Goal: Task Accomplishment & Management: Use online tool/utility

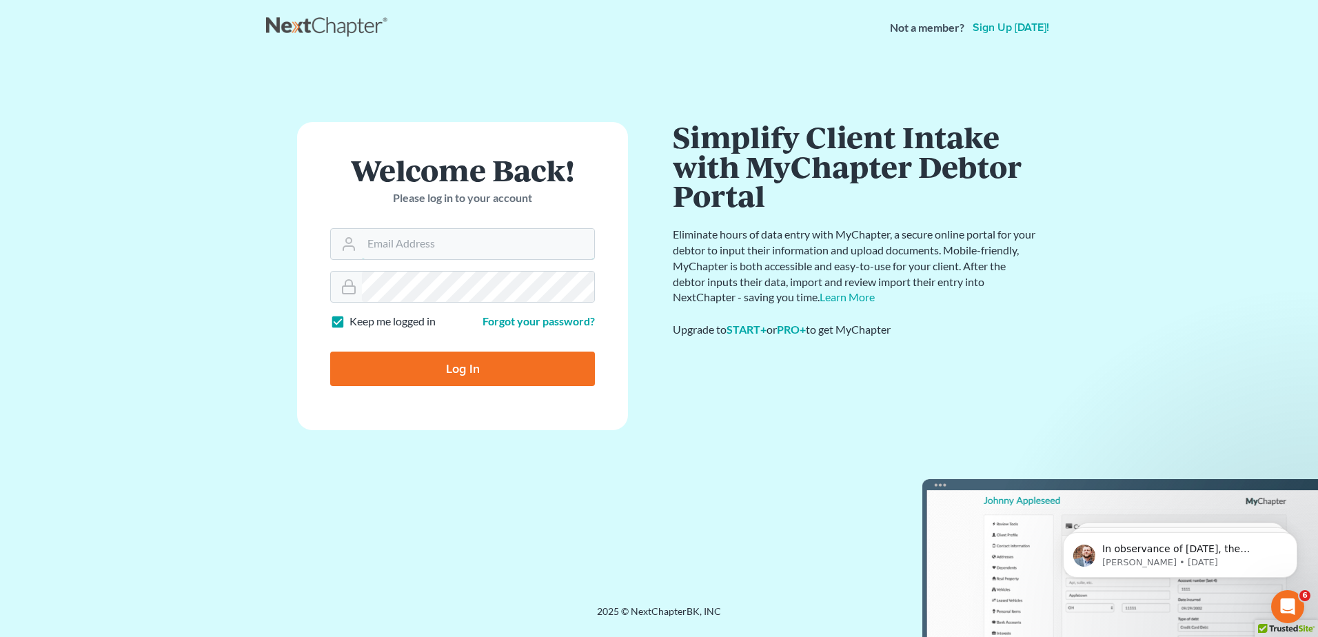
type input "[EMAIL_ADDRESS][DOMAIN_NAME]"
click at [458, 374] on input "Log In" at bounding box center [462, 368] width 265 height 34
type input "Thinking..."
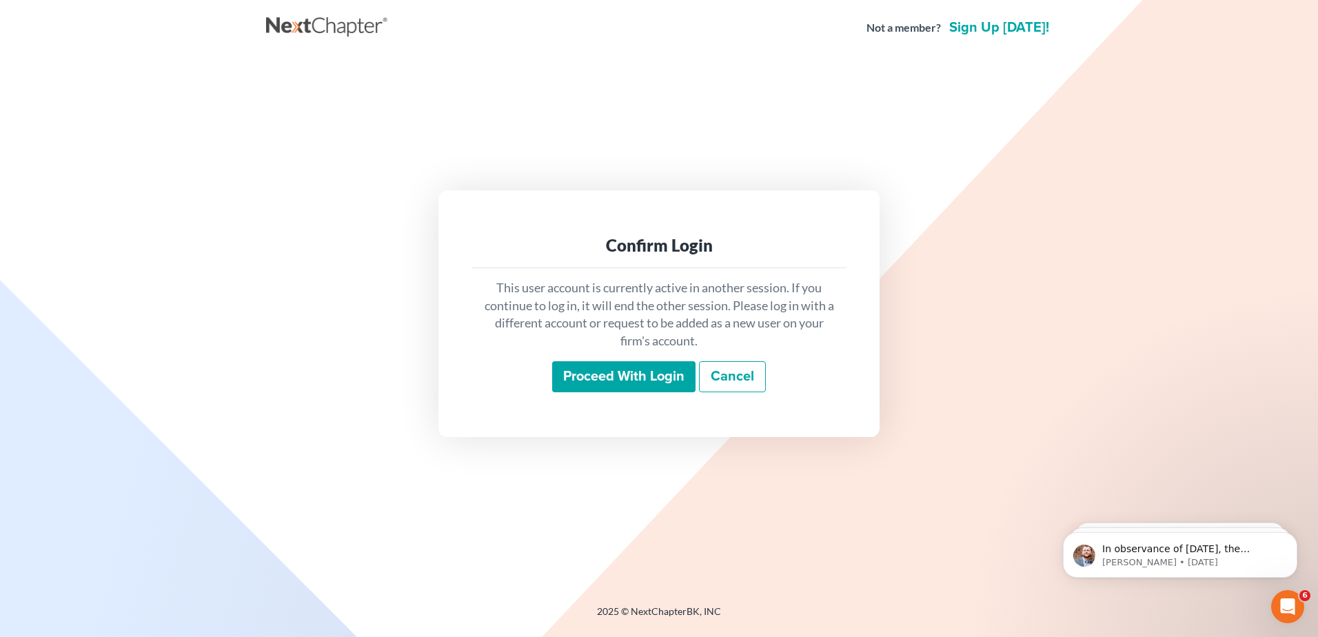
click at [662, 380] on input "Proceed with login" at bounding box center [623, 377] width 143 height 32
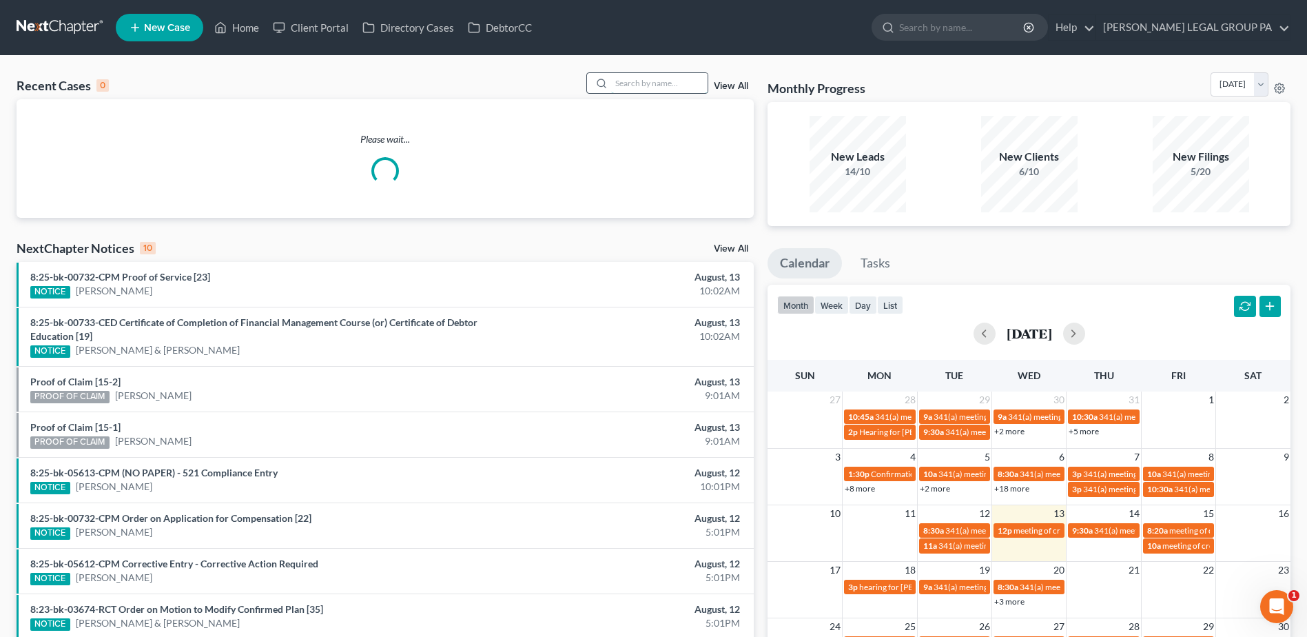
click at [629, 80] on input "search" at bounding box center [659, 83] width 96 height 20
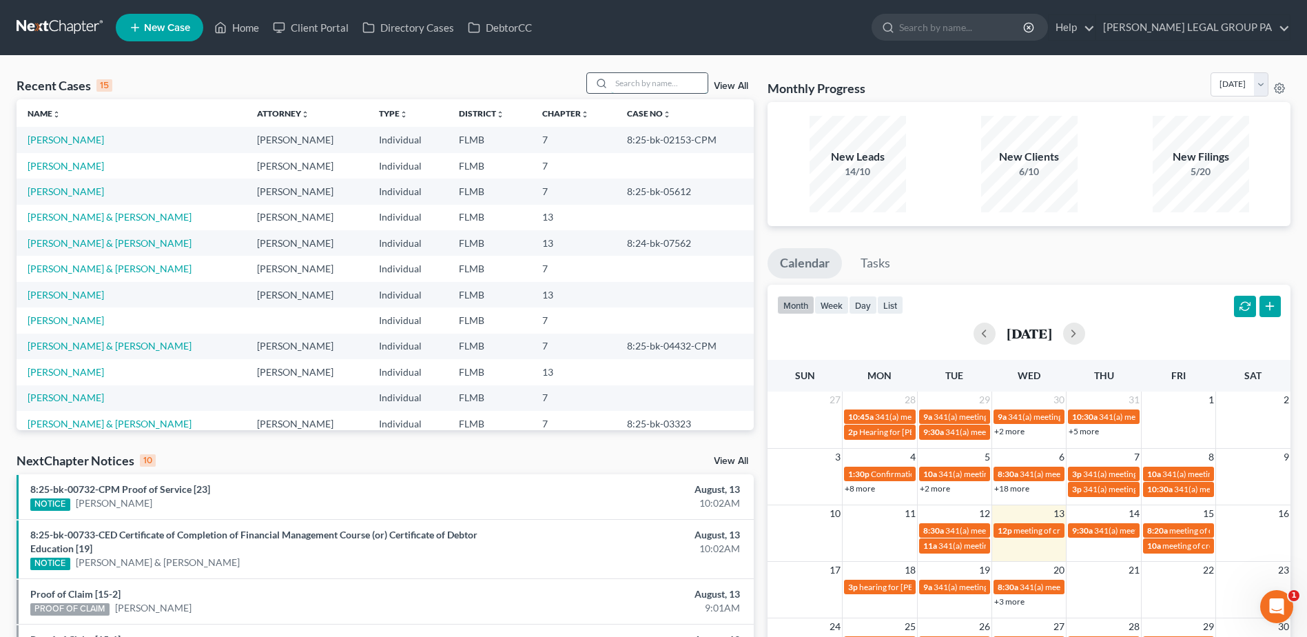
paste input "Yankey"
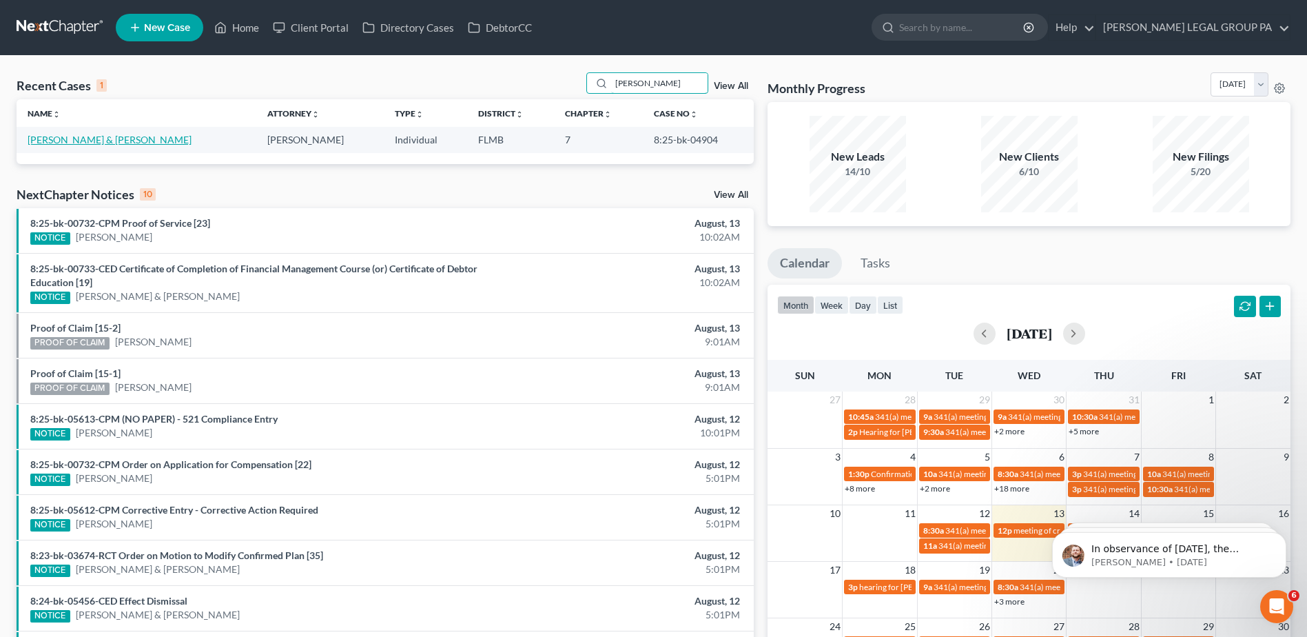
type input "Yankey"
click at [78, 138] on link "Yankey, Jeremy & Stacey" at bounding box center [110, 140] width 164 height 12
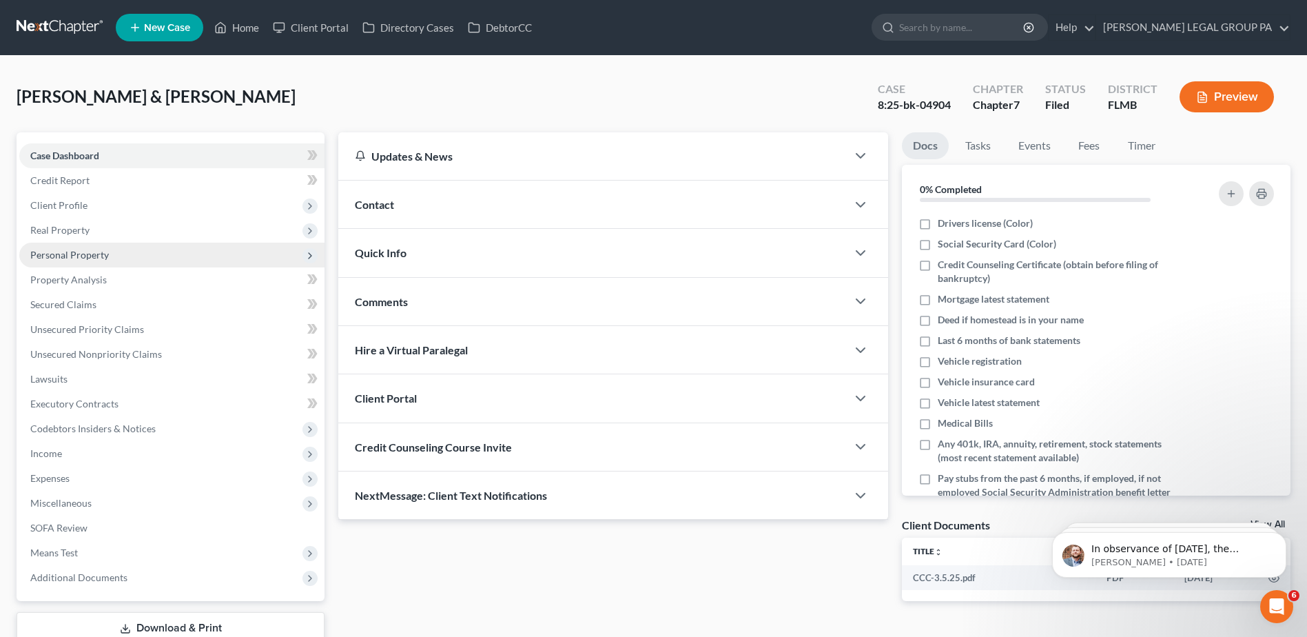
click at [52, 256] on span "Personal Property" at bounding box center [69, 255] width 79 height 12
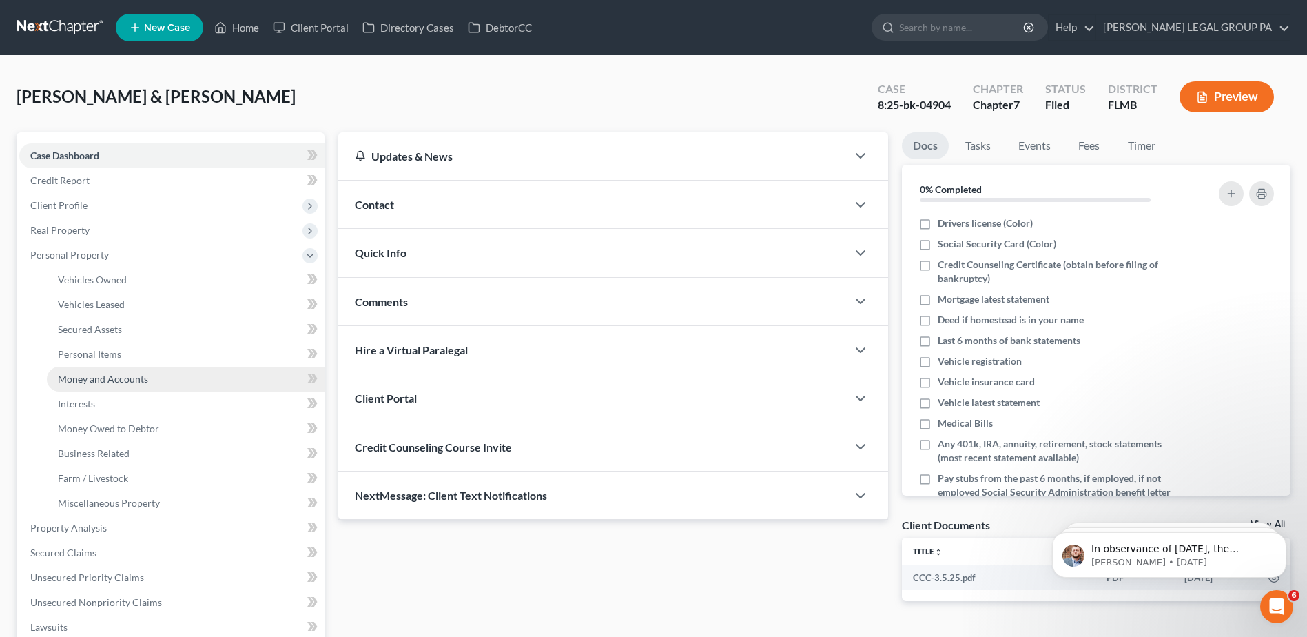
click at [85, 377] on span "Money and Accounts" at bounding box center [103, 379] width 90 height 12
